Goal: Understand process/instructions: Learn how to perform a task or action

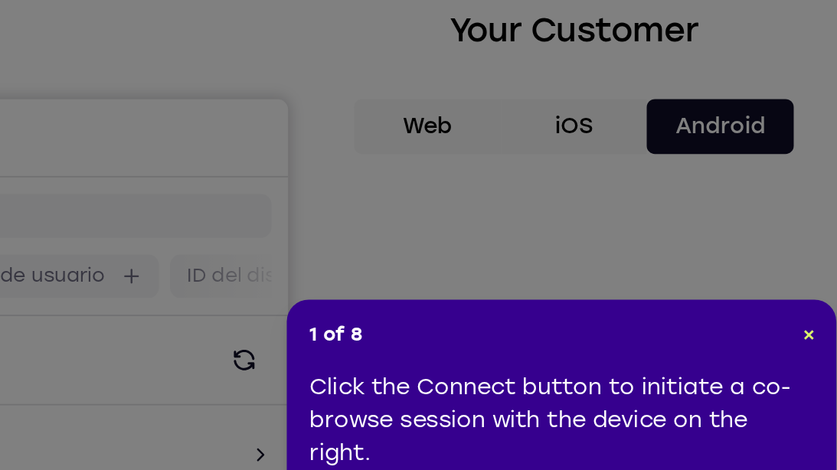
click at [824, 327] on div "1 of 8 × Click the Connect button to initiate a co-browse session with the devi…" at bounding box center [683, 380] width 306 height 138
click at [824, 328] on span "×" at bounding box center [820, 330] width 7 height 13
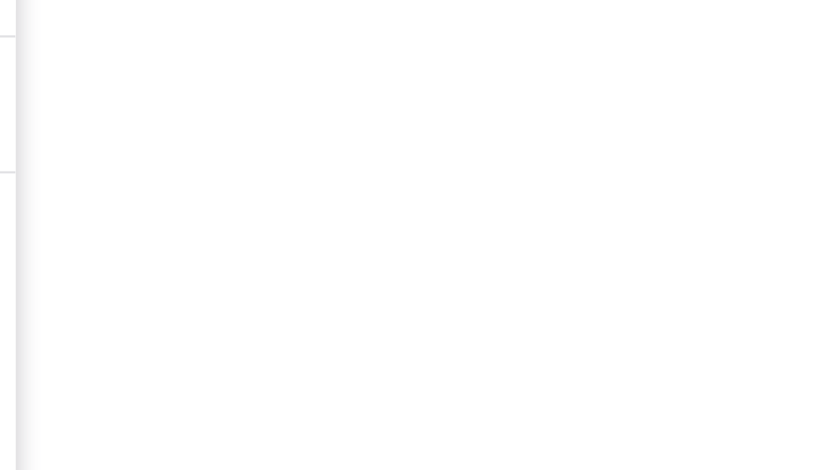
scroll to position [240, 0]
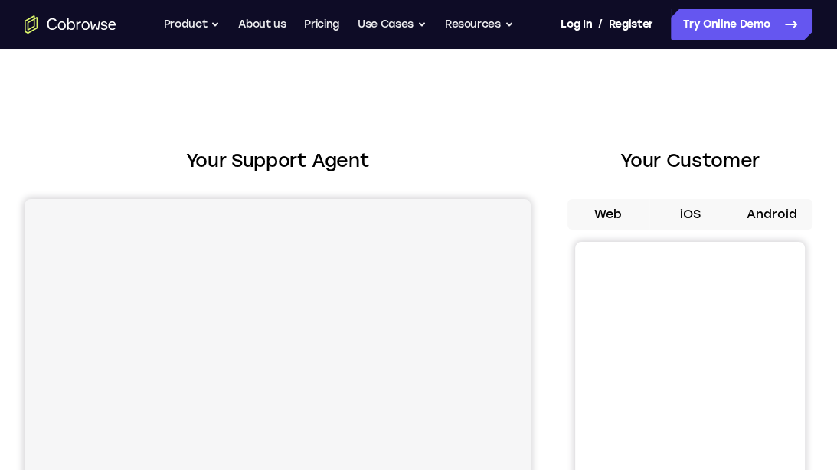
click at [746, 204] on button "Android" at bounding box center [771, 214] width 82 height 31
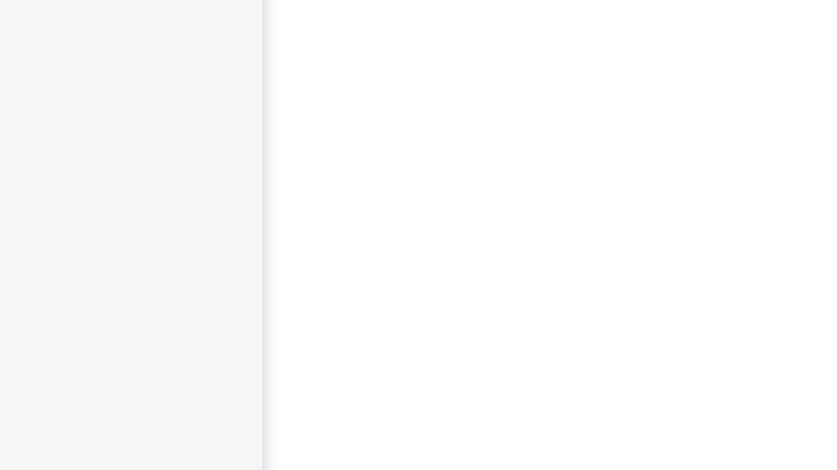
scroll to position [261, 0]
